Goal: Task Accomplishment & Management: Manage account settings

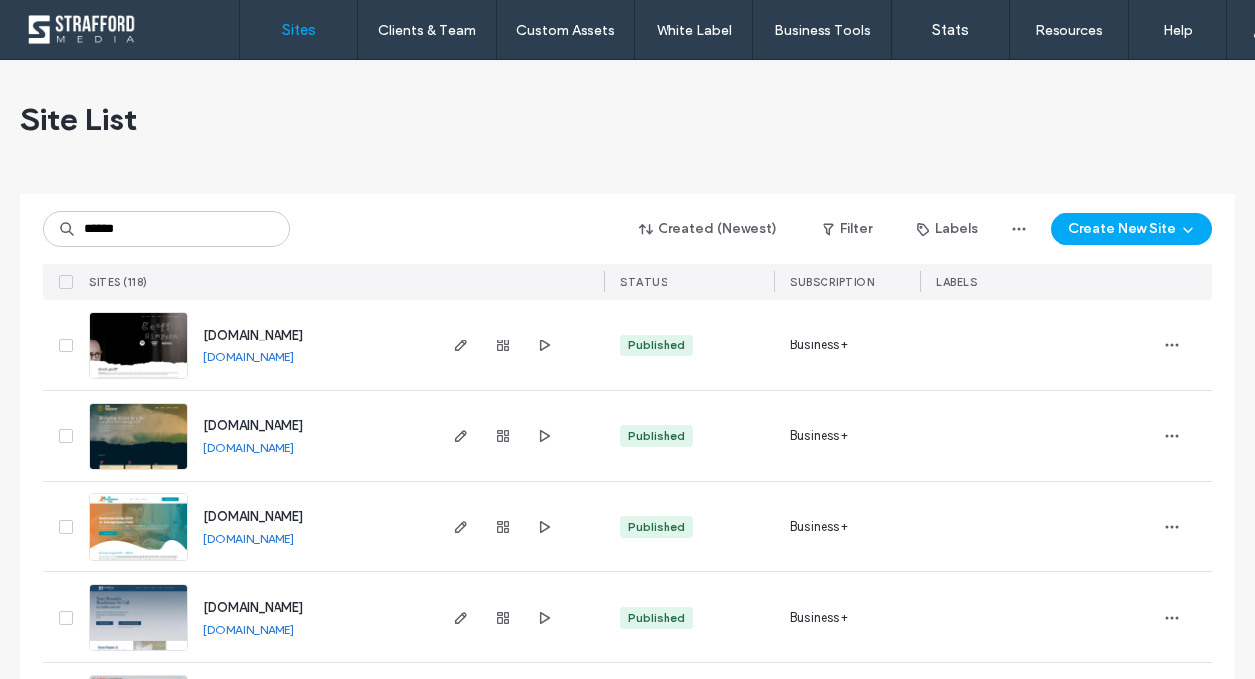
type input "******"
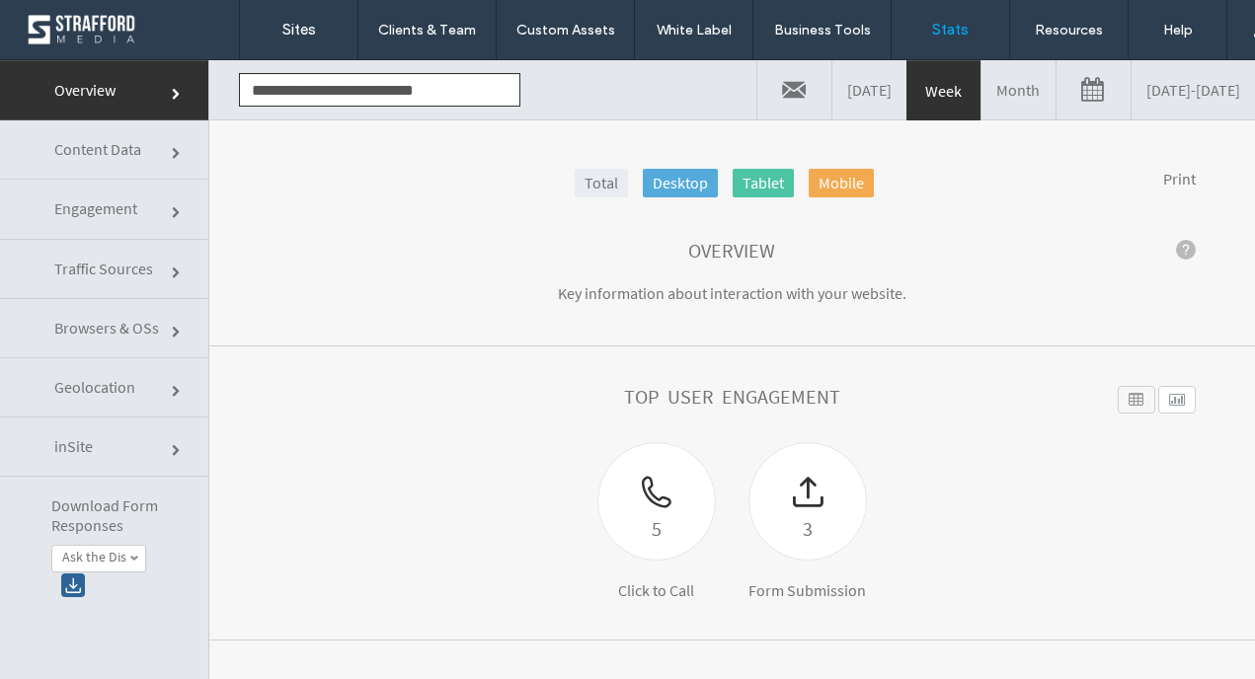
click at [1141, 107] on link "[DATE] - [DATE]" at bounding box center [1192, 89] width 123 height 59
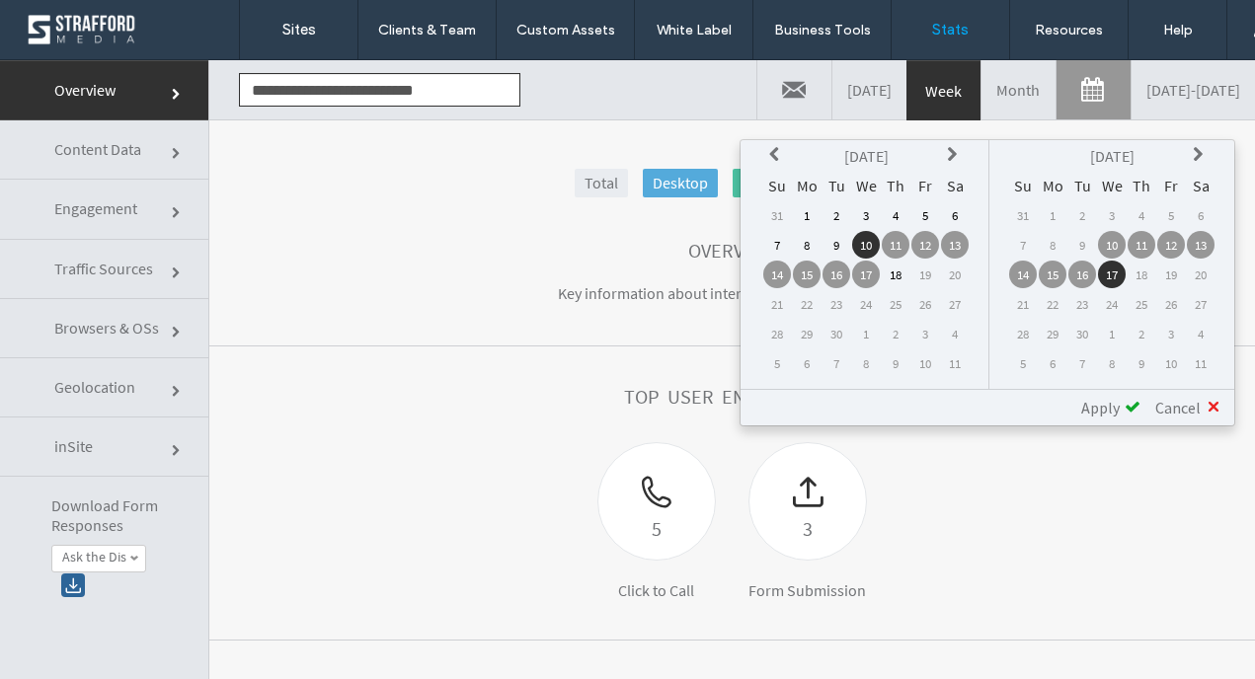
click at [765, 154] on th at bounding box center [777, 156] width 28 height 28
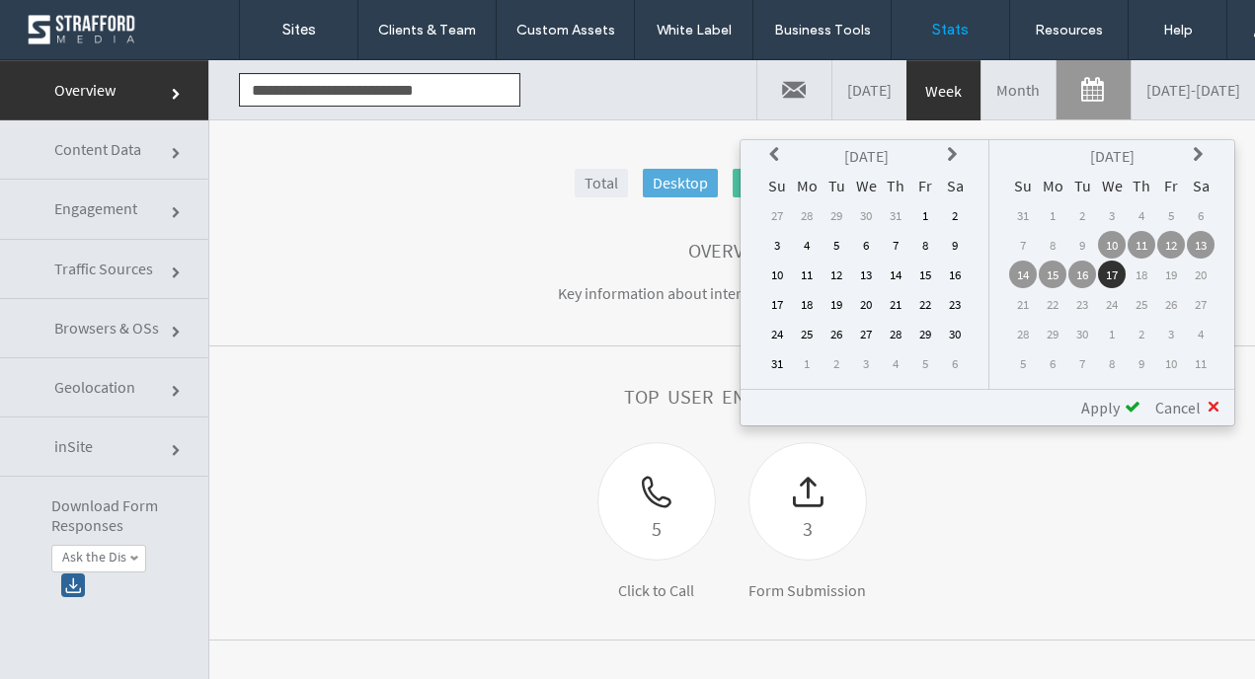
click at [765, 154] on th at bounding box center [777, 156] width 28 height 28
click at [832, 214] on td "1" at bounding box center [836, 215] width 28 height 28
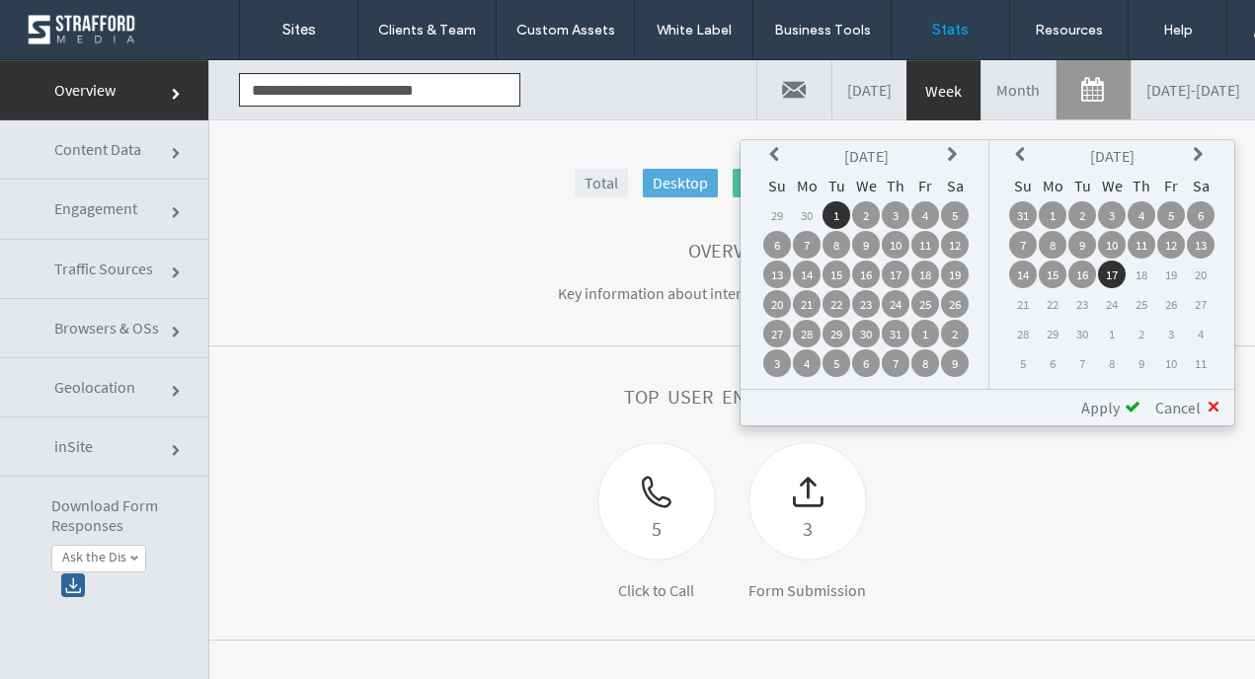
click at [1115, 411] on span "Apply" at bounding box center [1100, 408] width 38 height 20
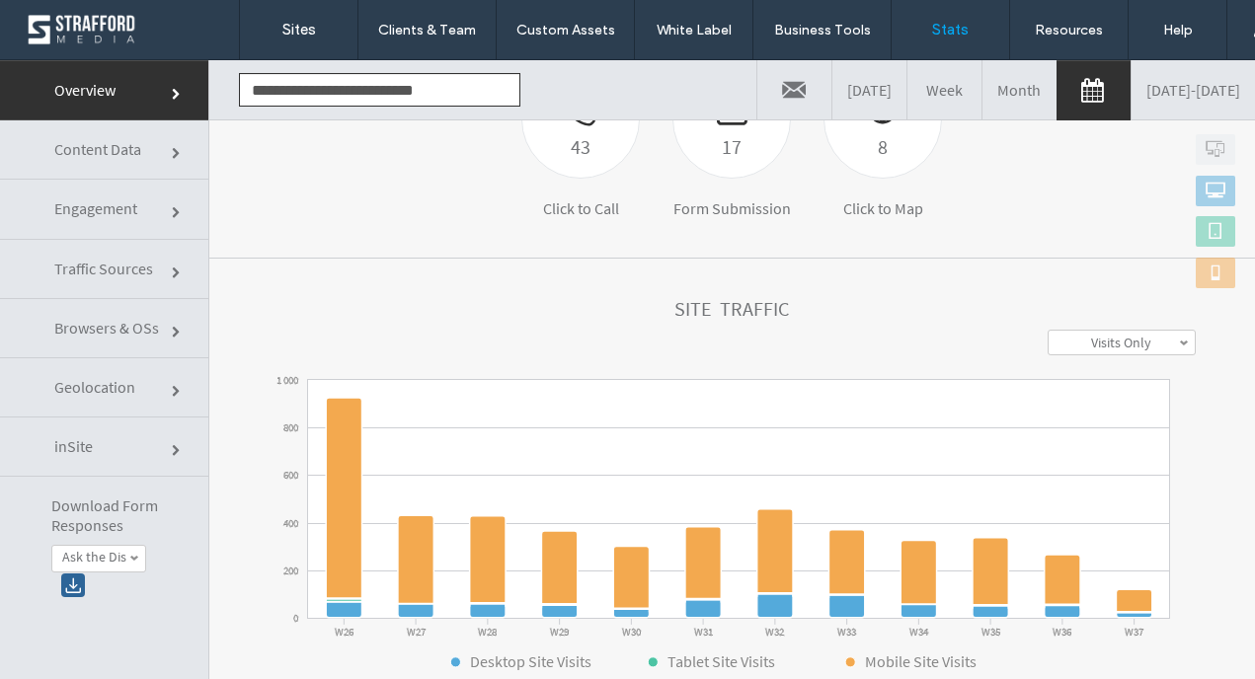
scroll to position [406, 0]
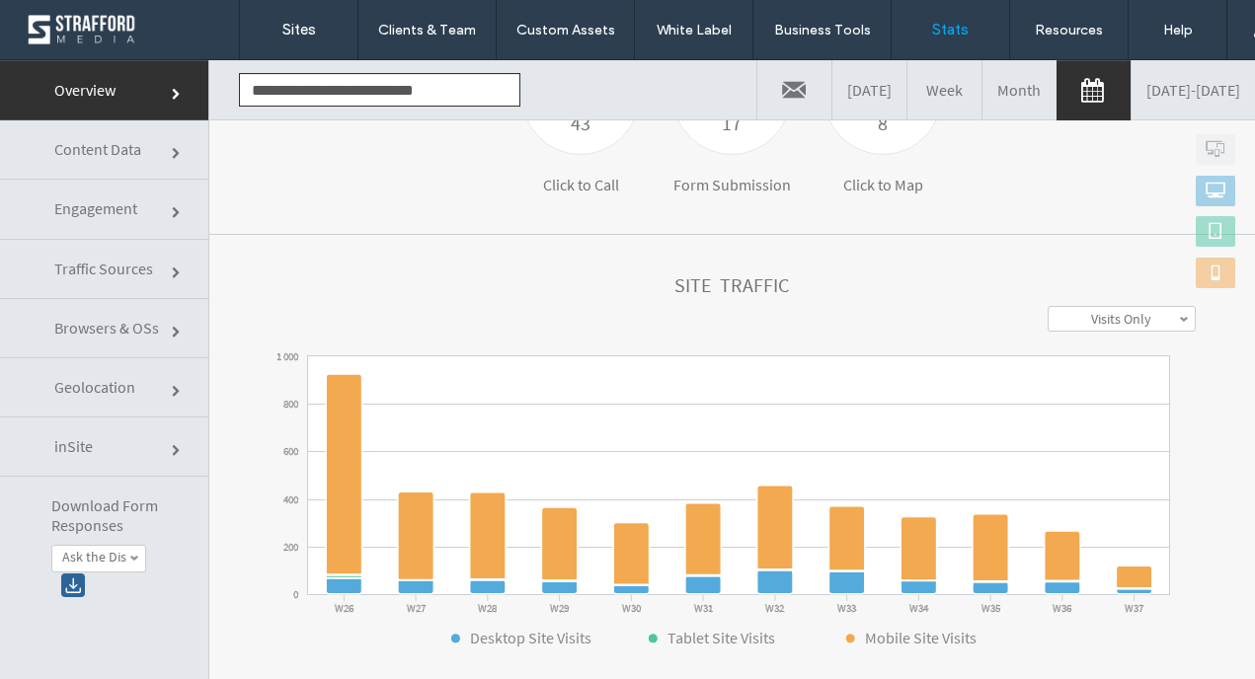
click at [141, 208] on link "Engagement" at bounding box center [104, 209] width 208 height 59
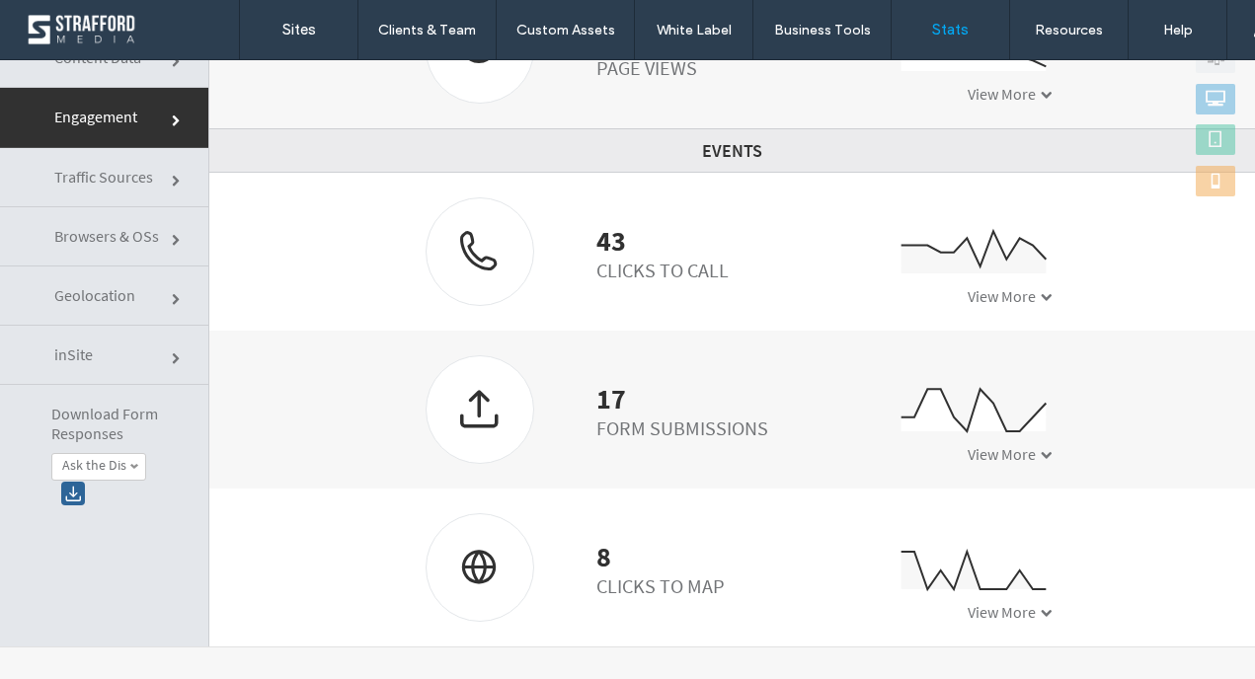
scroll to position [100, 0]
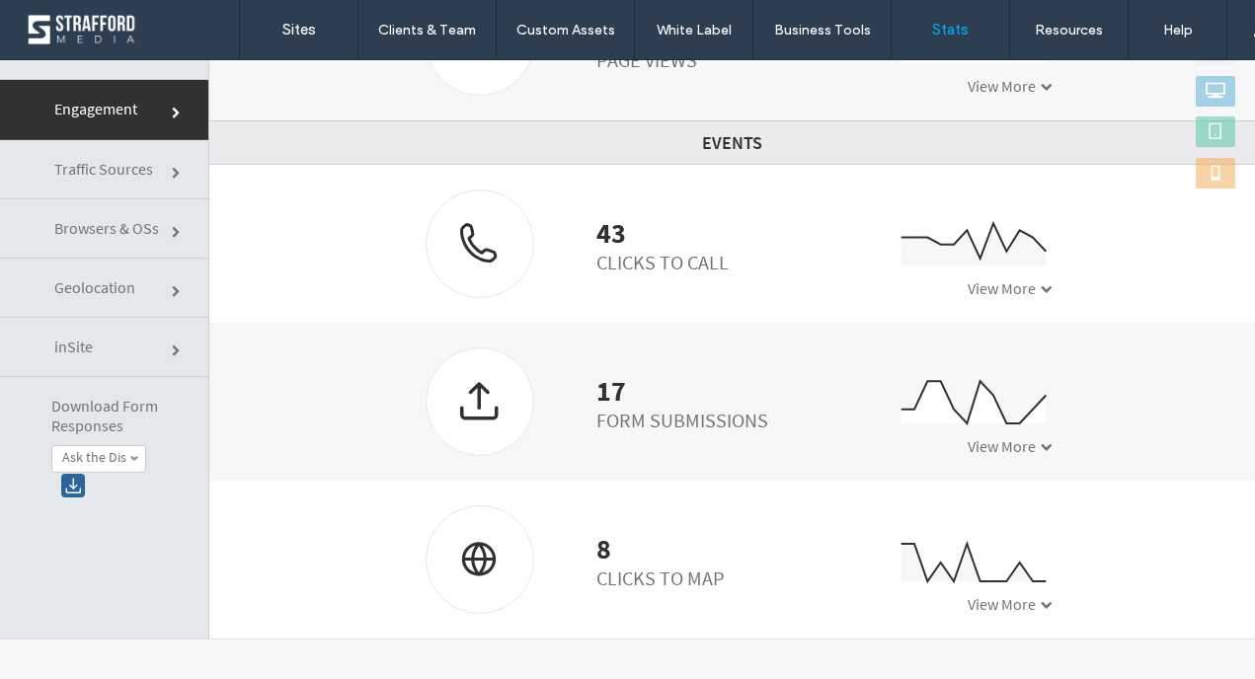
click at [121, 183] on link "Traffic Sources" at bounding box center [104, 169] width 208 height 59
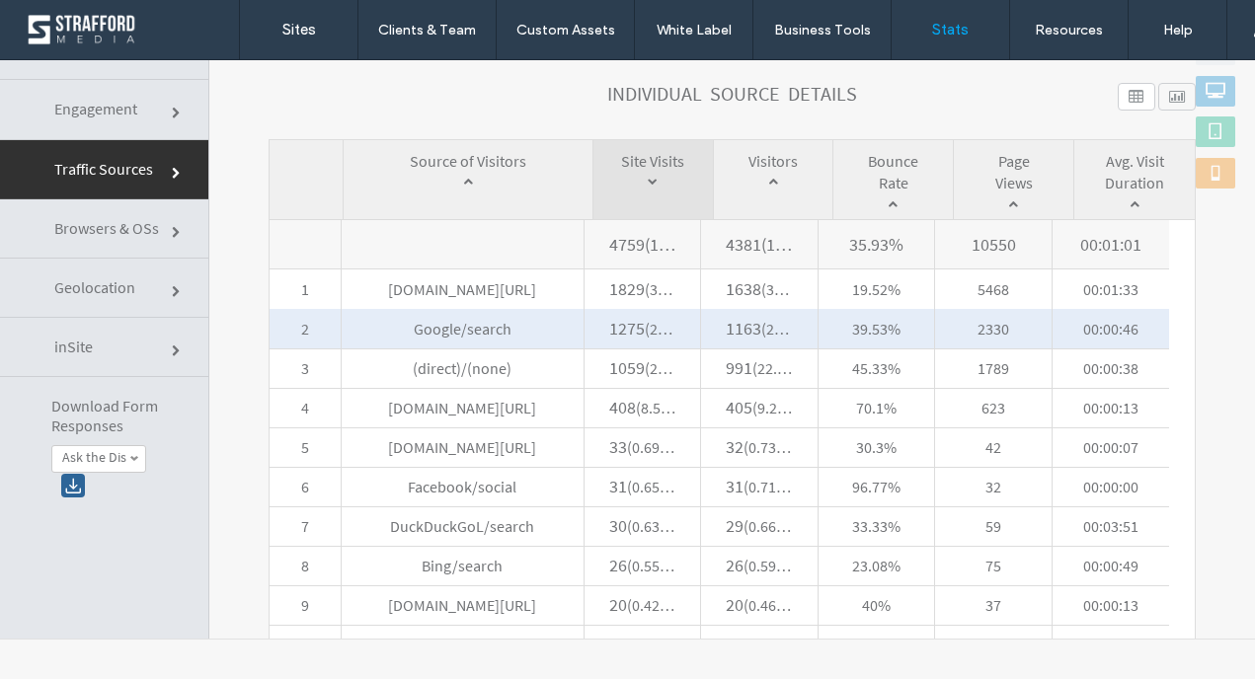
scroll to position [885, 0]
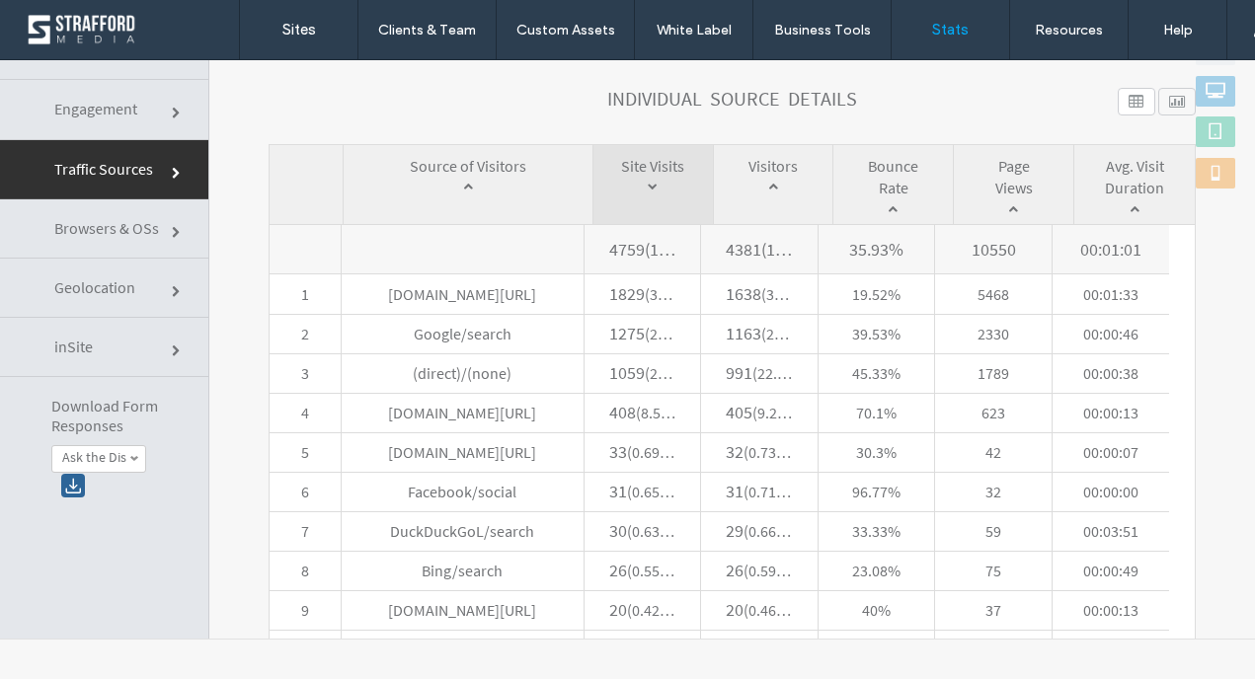
click at [135, 358] on link "inSite" at bounding box center [104, 347] width 208 height 59
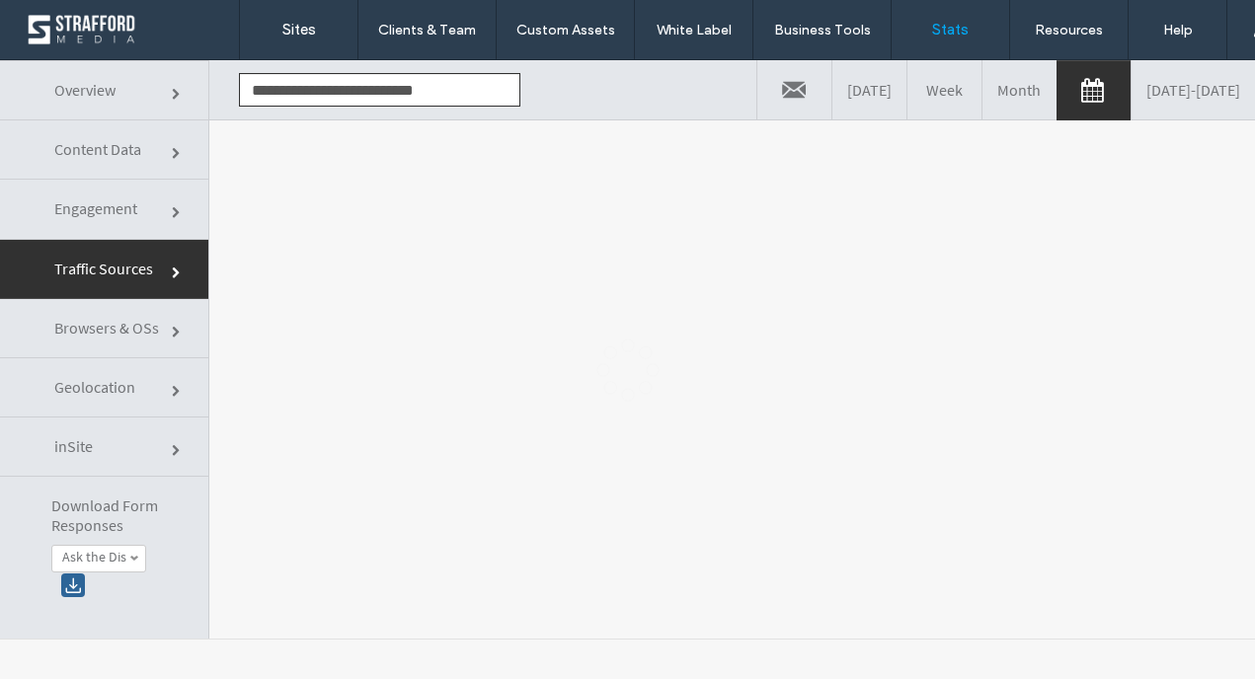
scroll to position [0, 0]
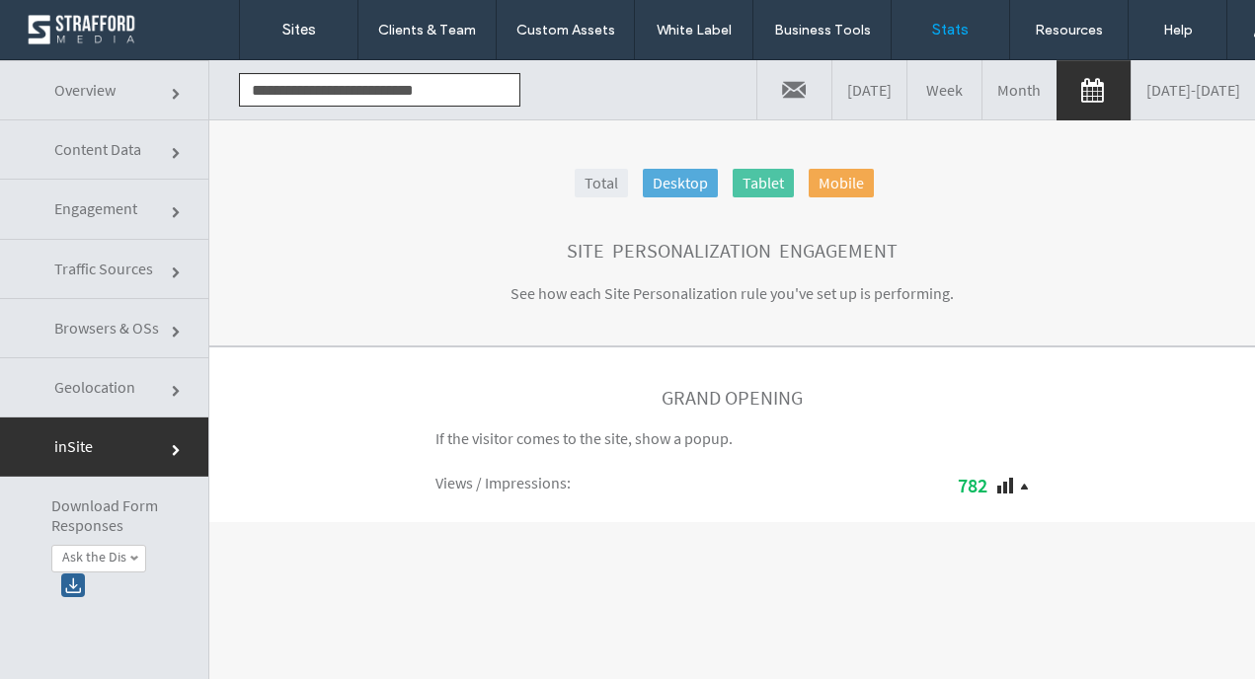
click at [152, 272] on link "Traffic Sources" at bounding box center [104, 269] width 208 height 59
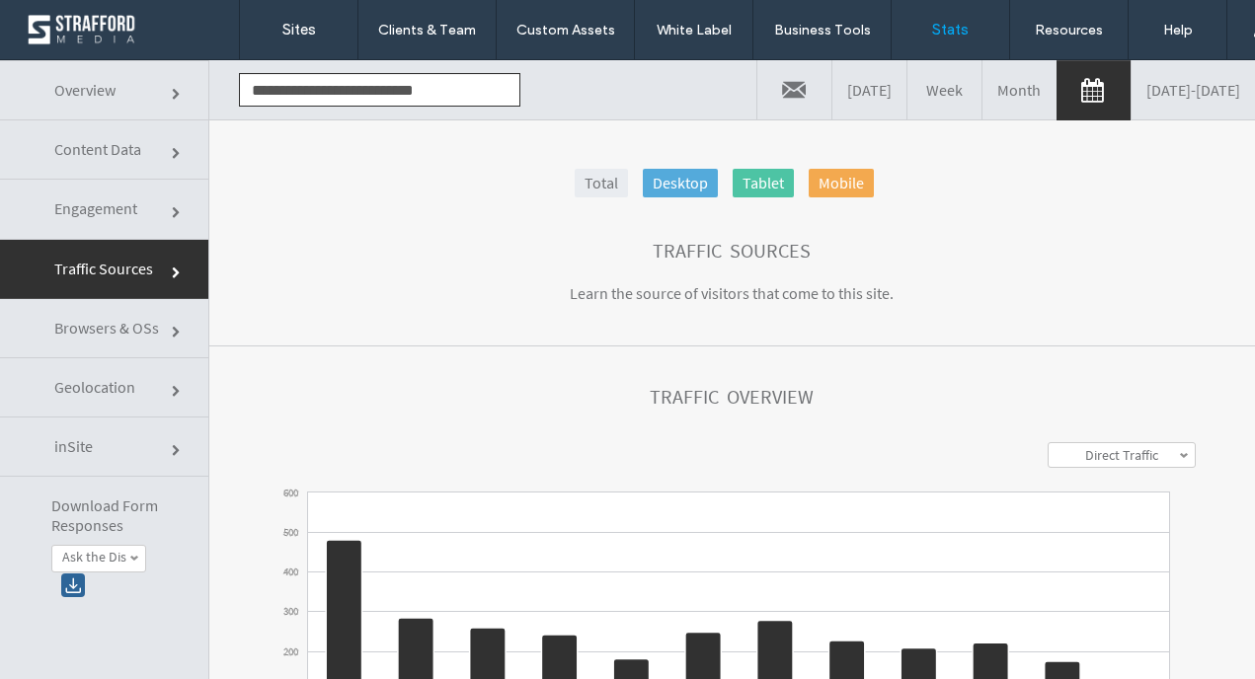
click at [159, 83] on link "Overview" at bounding box center [104, 90] width 208 height 60
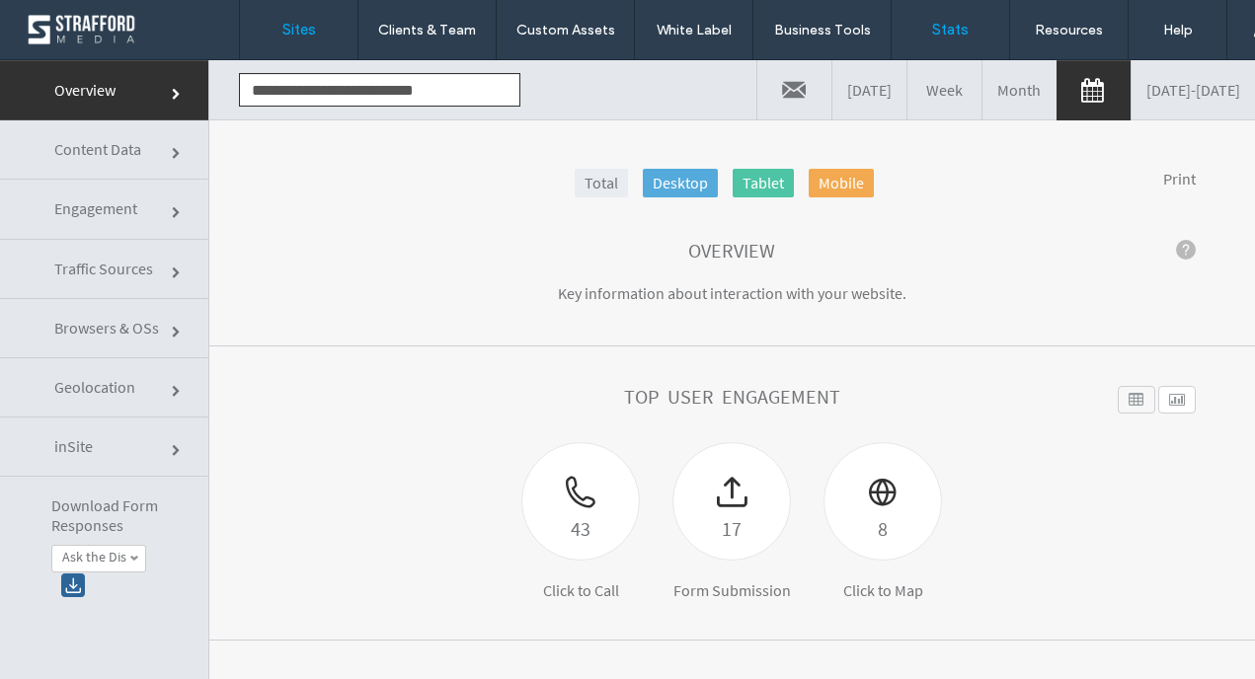
click at [306, 29] on label "Sites" at bounding box center [299, 30] width 34 height 18
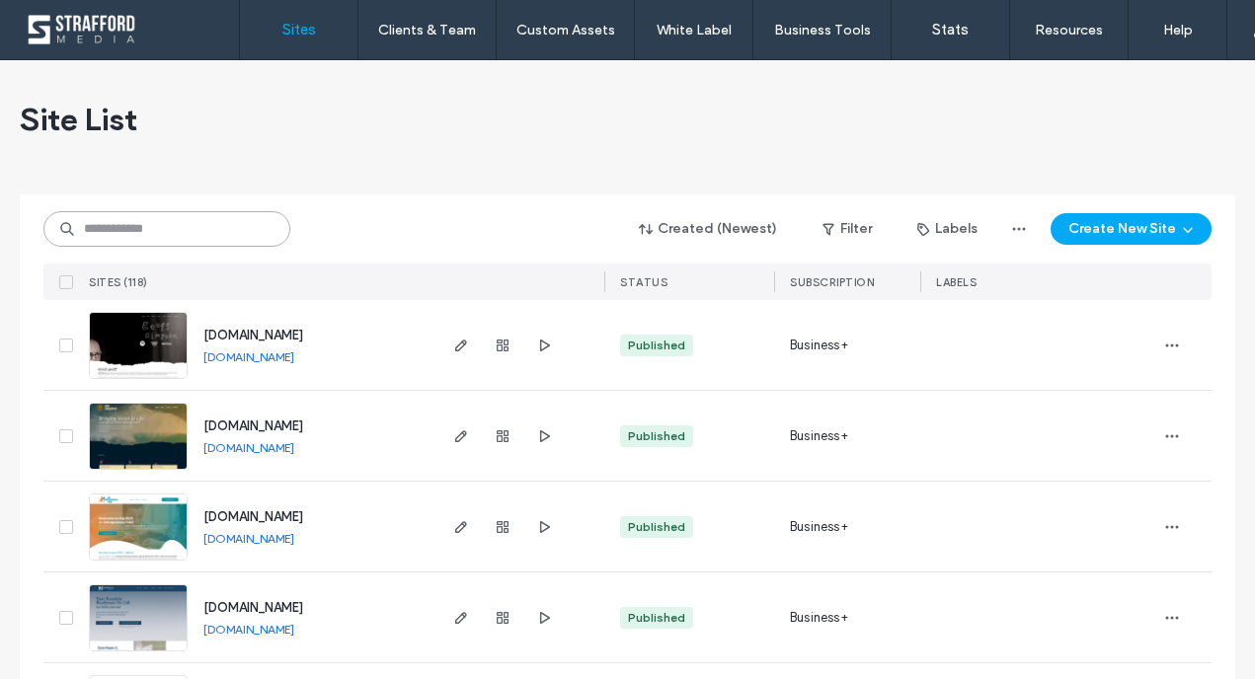
click at [193, 228] on input at bounding box center [166, 229] width 247 height 36
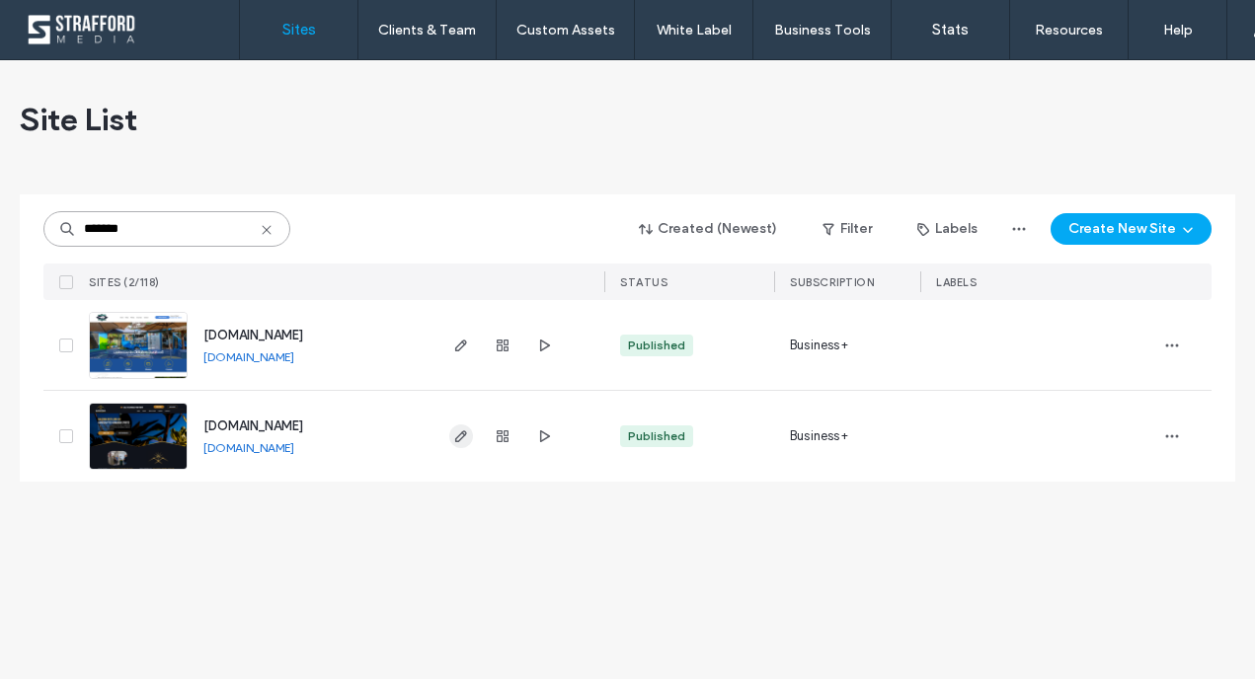
type input "*******"
click at [455, 436] on icon "button" at bounding box center [461, 436] width 16 height 16
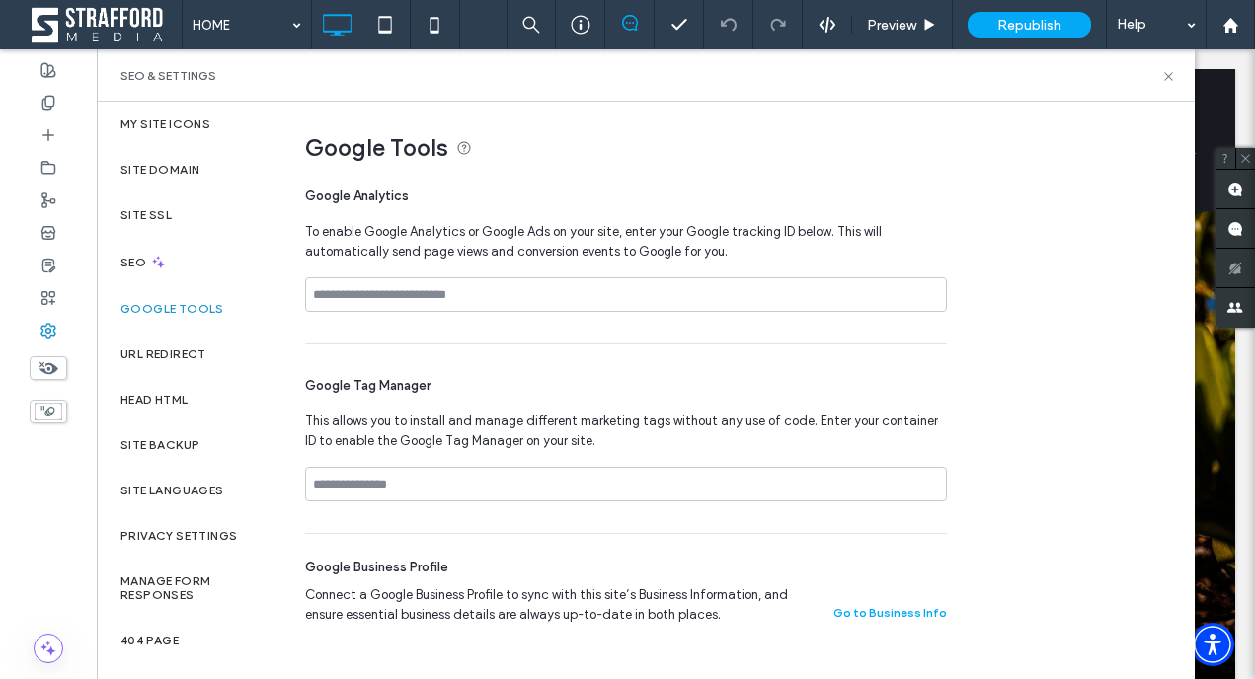
click at [414, 274] on div "Google Analytics To enable Google Analytics or Google Ads on your site, enter y…" at bounding box center [626, 257] width 642 height 173
click at [408, 294] on input at bounding box center [626, 294] width 642 height 35
paste input "**********"
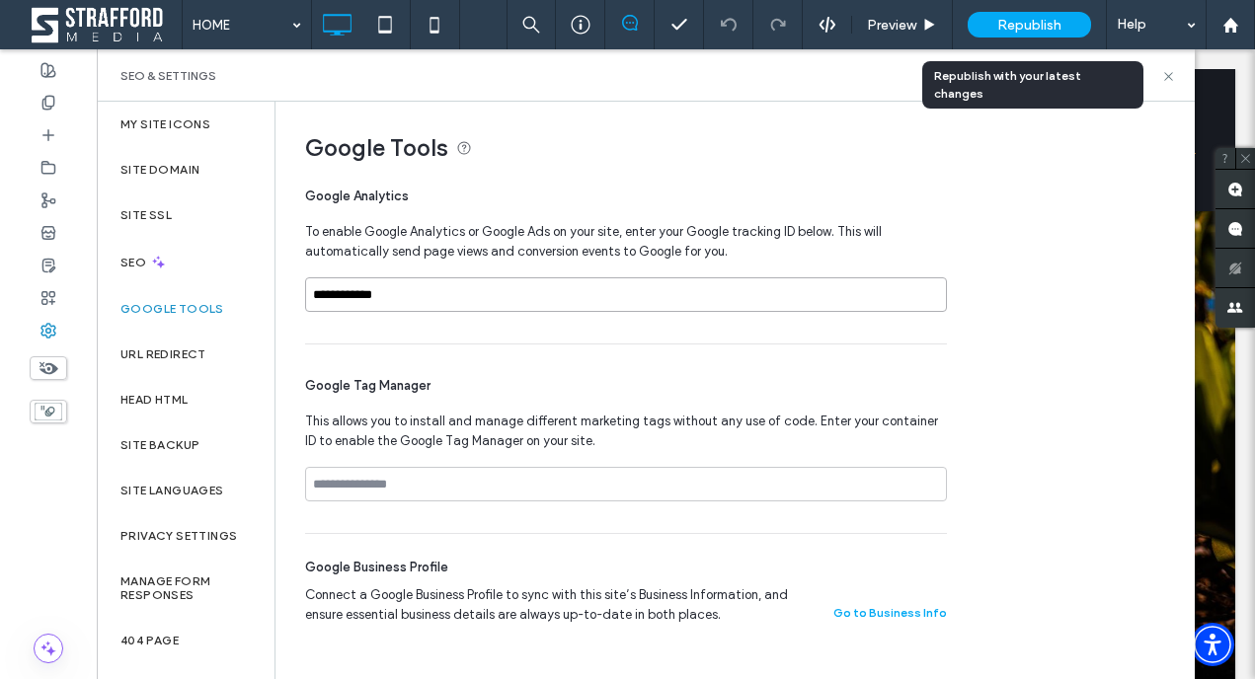
type input "**********"
click at [1044, 22] on span "Republish" at bounding box center [1029, 25] width 64 height 17
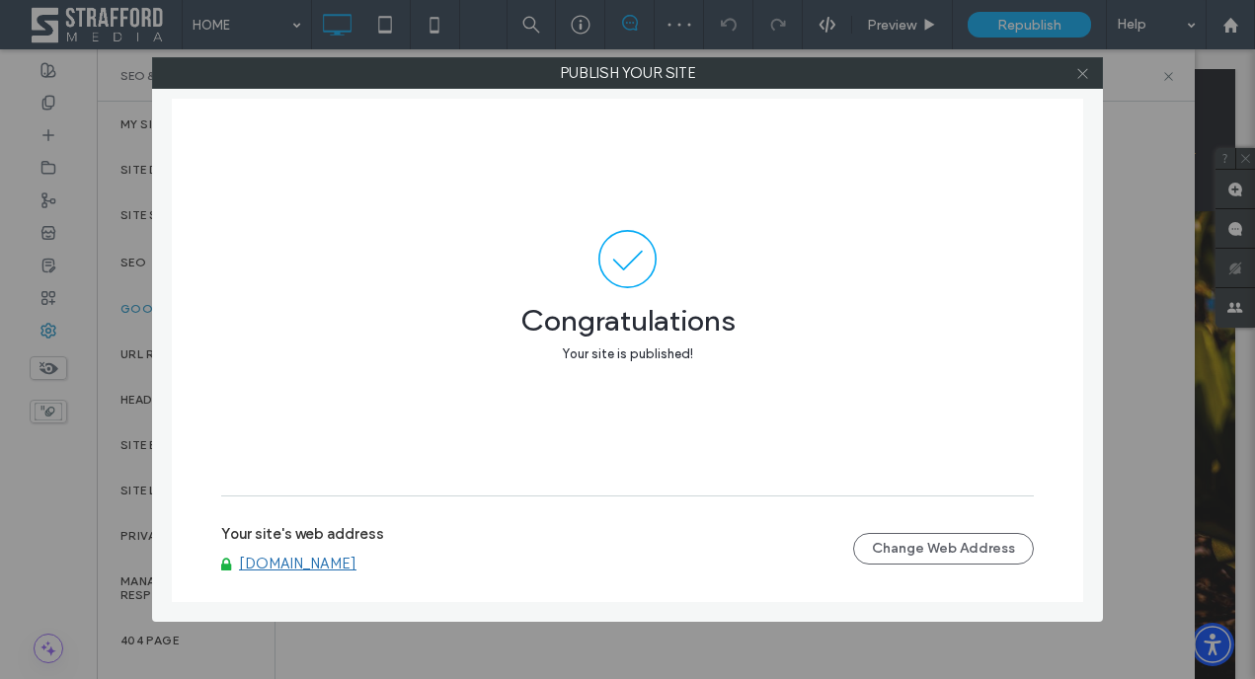
click at [1087, 73] on icon at bounding box center [1082, 73] width 15 height 15
